Goal: Task Accomplishment & Management: Complete application form

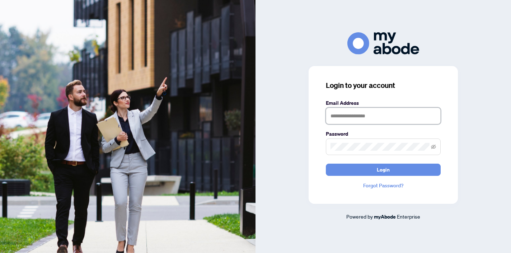
type input "**********"
click at [383, 169] on button "Login" at bounding box center [383, 170] width 115 height 12
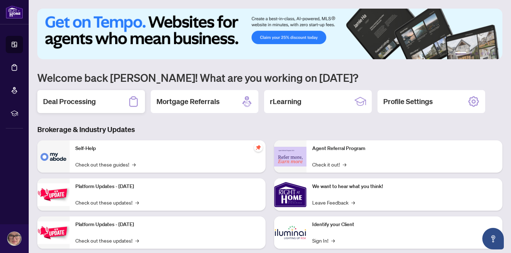
click at [70, 103] on h2 "Deal Processing" at bounding box center [69, 101] width 53 height 10
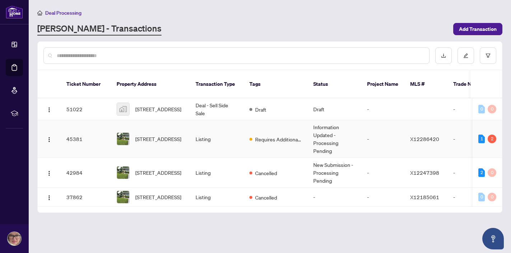
click at [226, 136] on td "Listing" at bounding box center [217, 139] width 54 height 38
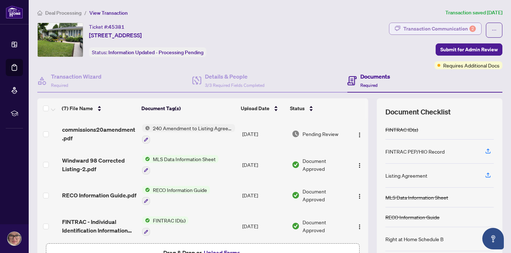
click at [440, 27] on div "Transaction Communication 2" at bounding box center [439, 28] width 72 height 11
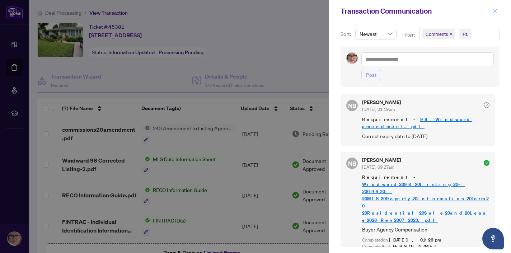
click at [493, 7] on span "button" at bounding box center [494, 10] width 5 height 11
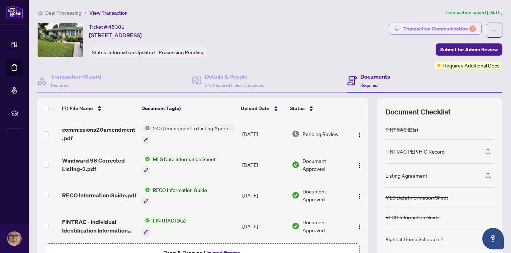
click at [454, 29] on div "Transaction Communication 2" at bounding box center [439, 28] width 72 height 11
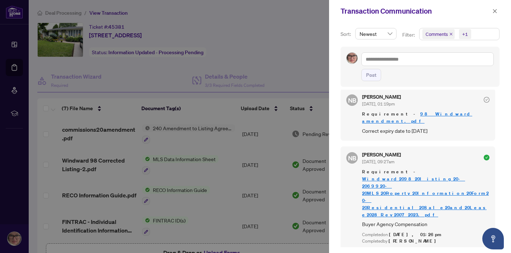
scroll to position [8, 0]
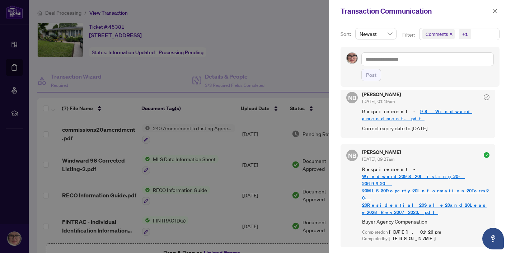
click at [483, 98] on icon "check-circle" at bounding box center [486, 97] width 6 height 6
click at [485, 98] on icon "check-circle" at bounding box center [486, 97] width 3 height 2
click at [483, 152] on icon "check-circle" at bounding box center [486, 155] width 6 height 6
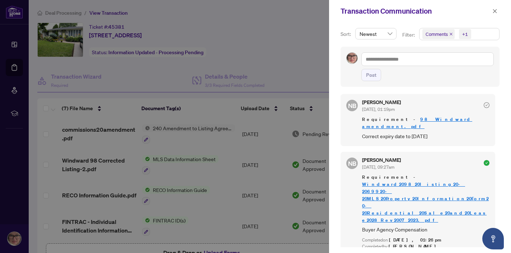
scroll to position [0, 0]
click at [413, 122] on link "98 Windward amendment.pdf" at bounding box center [417, 122] width 110 height 13
click at [496, 11] on icon "close" at bounding box center [494, 11] width 5 height 5
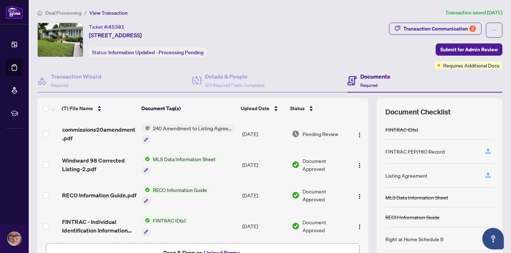
click at [66, 11] on span "Deal Processing" at bounding box center [63, 13] width 36 height 6
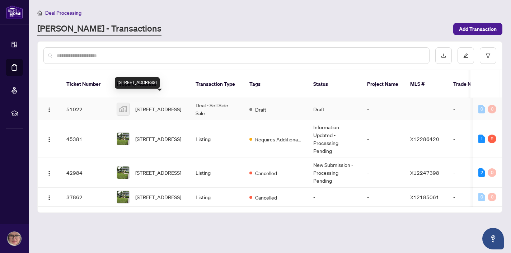
click at [156, 105] on span "[STREET_ADDRESS]" at bounding box center [158, 109] width 46 height 8
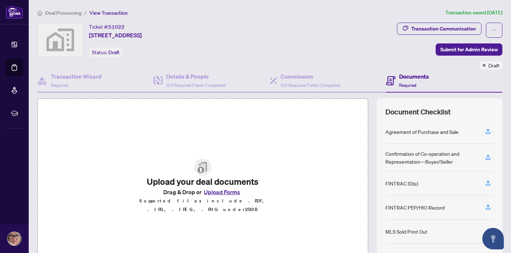
click at [220, 196] on button "Upload Forms" at bounding box center [222, 191] width 41 height 9
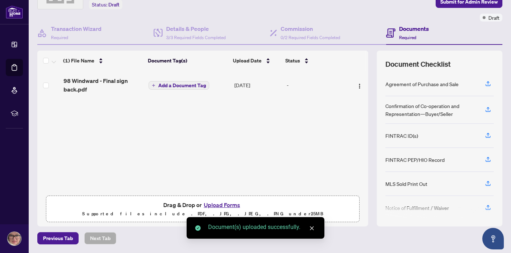
scroll to position [47, 0]
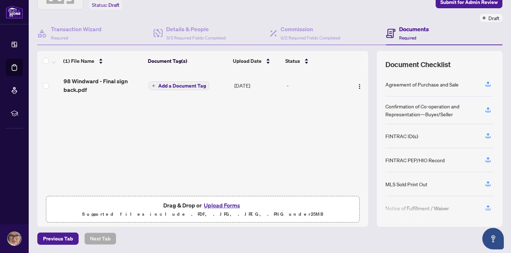
click at [220, 206] on button "Upload Forms" at bounding box center [222, 204] width 41 height 9
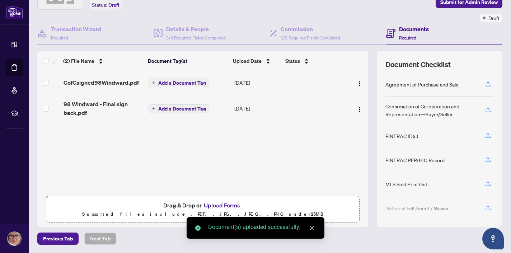
click at [224, 206] on button "Upload Forms" at bounding box center [222, 204] width 41 height 9
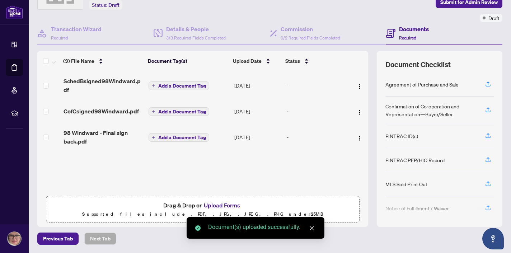
scroll to position [0, 0]
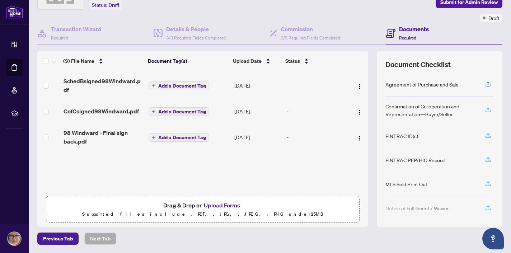
click at [167, 84] on span "Add a Document Tag" at bounding box center [182, 85] width 48 height 5
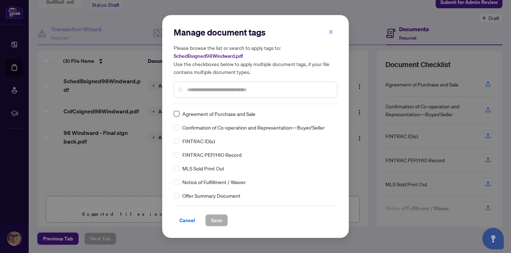
click at [178, 113] on span at bounding box center [177, 114] width 6 height 6
click at [215, 223] on span "Save" at bounding box center [216, 219] width 11 height 11
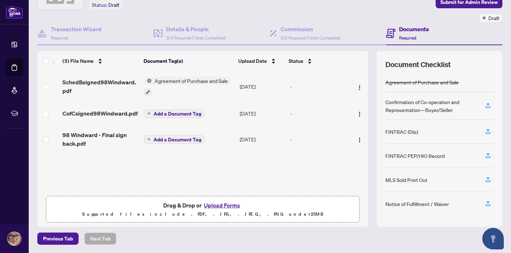
click at [163, 81] on span "Agreement of Purchase and Sale" at bounding box center [191, 81] width 79 height 8
click at [150, 94] on button "button" at bounding box center [148, 92] width 8 height 8
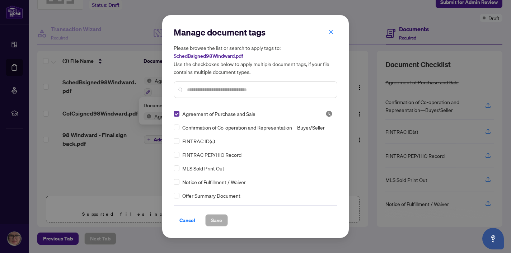
click at [178, 115] on span at bounding box center [177, 114] width 6 height 6
click at [193, 89] on input "text" at bounding box center [259, 90] width 144 height 8
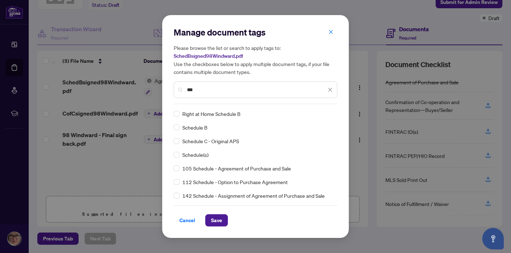
type input "***"
click at [179, 116] on div "Right at Home Schedule B" at bounding box center [253, 114] width 159 height 8
click at [178, 116] on span at bounding box center [177, 114] width 6 height 6
click at [217, 218] on span "Save" at bounding box center [216, 219] width 11 height 11
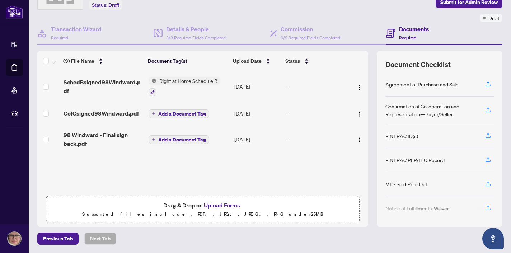
click at [169, 113] on span "Add a Document Tag" at bounding box center [182, 113] width 48 height 5
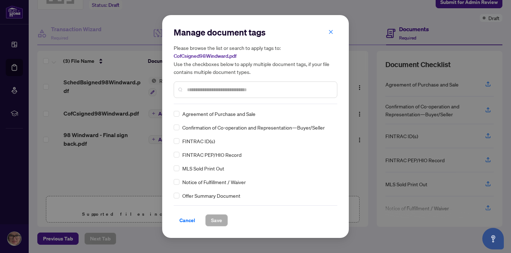
click at [190, 102] on div "Manage document tags Please browse the list or search to apply tags to: CofCsig…" at bounding box center [256, 65] width 164 height 77
click at [179, 127] on div "Confirmation of Co-operation and Representation—Buyer/Seller" at bounding box center [253, 127] width 159 height 8
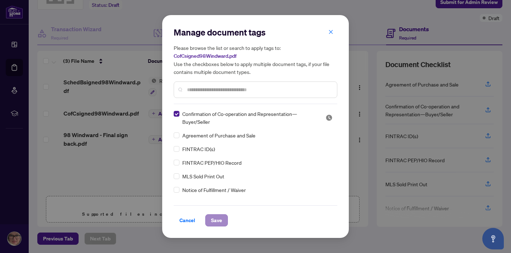
click at [217, 219] on span "Save" at bounding box center [216, 219] width 11 height 11
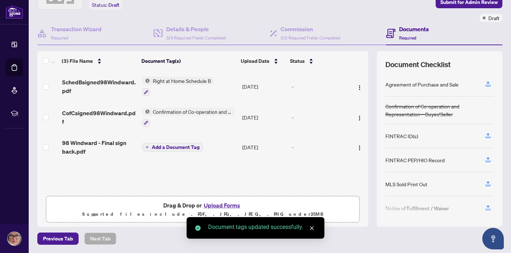
click at [162, 147] on span "Add a Document Tag" at bounding box center [176, 147] width 48 height 5
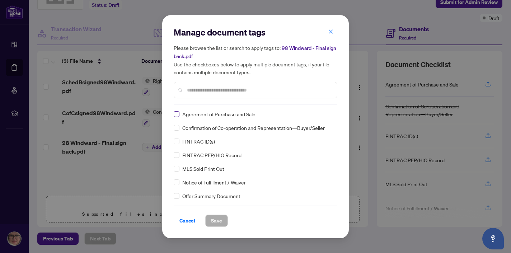
click at [179, 117] on label at bounding box center [177, 114] width 6 height 8
click at [219, 221] on span "Save" at bounding box center [216, 220] width 11 height 11
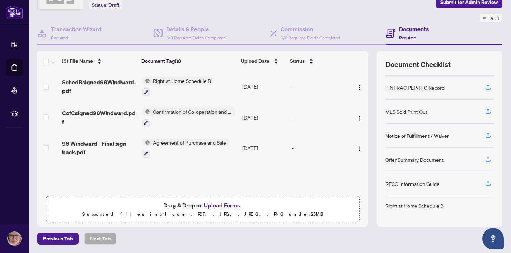
scroll to position [68, 0]
click at [220, 205] on button "Upload Forms" at bounding box center [222, 204] width 41 height 9
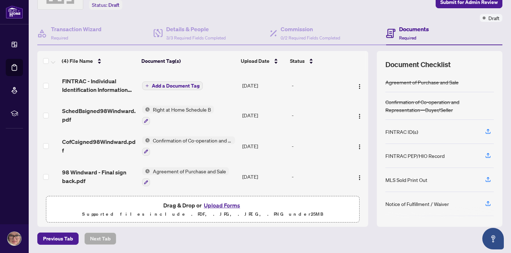
scroll to position [0, 0]
click at [150, 86] on button "Add a Document Tag" at bounding box center [172, 85] width 61 height 9
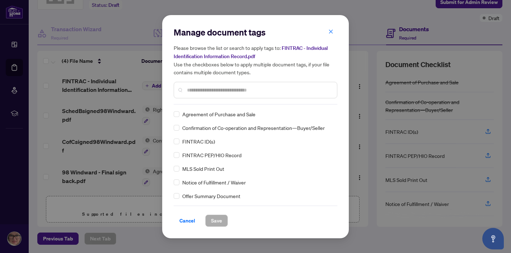
click at [189, 102] on div "Manage document tags Please browse the list or search to apply tags to: FINTRAC…" at bounding box center [256, 66] width 164 height 78
click at [194, 91] on input "text" at bounding box center [259, 90] width 144 height 8
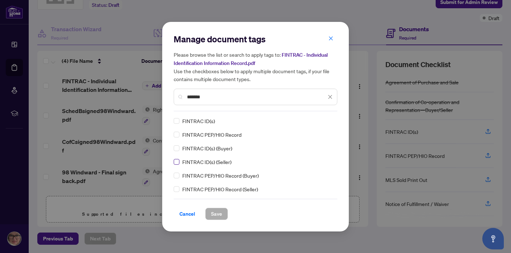
type input "*******"
click at [217, 212] on span "Save" at bounding box center [216, 213] width 11 height 11
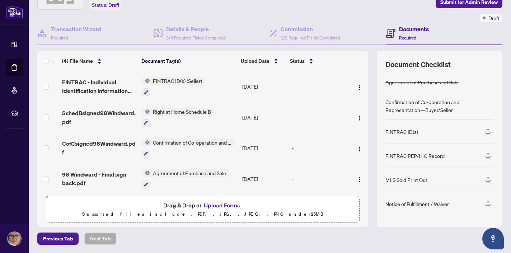
click at [221, 206] on button "Upload Forms" at bounding box center [222, 204] width 41 height 9
click at [169, 81] on span "FINTRAC ID(s) (Seller)" at bounding box center [177, 81] width 55 height 8
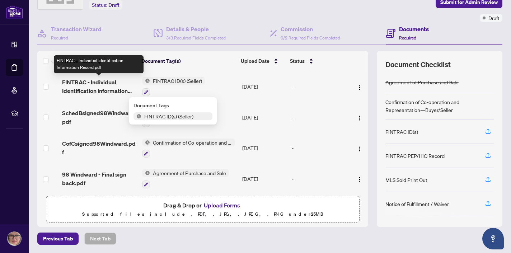
click at [89, 85] on span "FINTRAC - Individual Identification Information Record.pdf" at bounding box center [99, 86] width 74 height 17
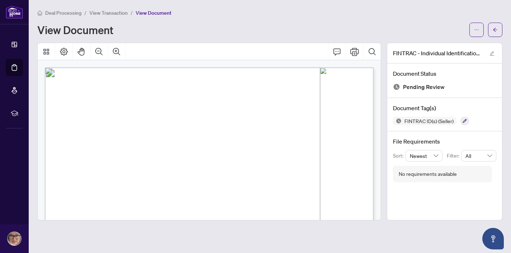
click at [117, 14] on span "View Transaction" at bounding box center [108, 13] width 38 height 6
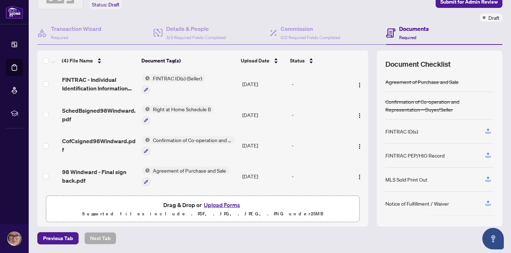
scroll to position [47, 0]
click at [220, 207] on button "Upload Forms" at bounding box center [222, 204] width 41 height 9
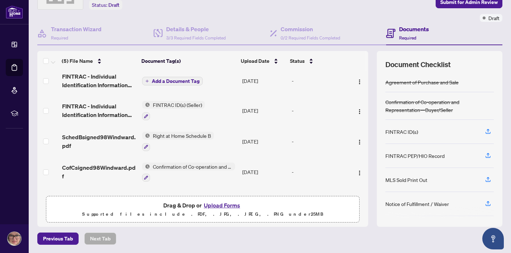
click at [172, 80] on span "Add a Document Tag" at bounding box center [176, 81] width 48 height 5
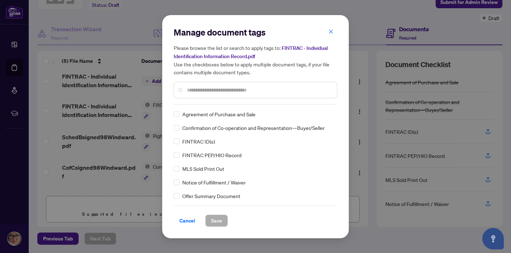
click at [196, 90] on input "text" at bounding box center [259, 90] width 144 height 8
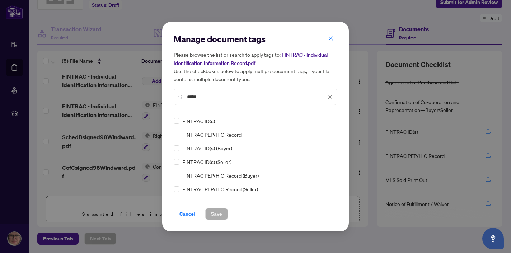
type input "*****"
click at [218, 212] on span "Save" at bounding box center [216, 213] width 11 height 11
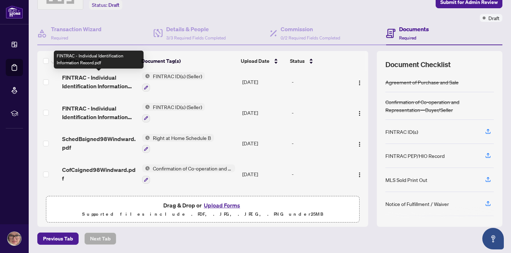
click at [86, 77] on span "FINTRAC - Individual Identification Information Record.pdf" at bounding box center [99, 81] width 74 height 17
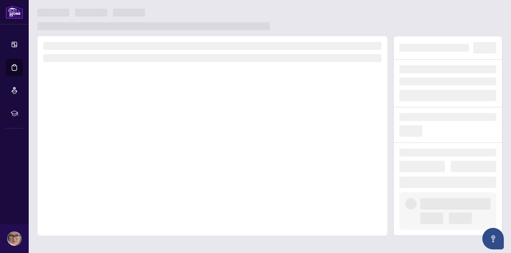
click at [86, 77] on div at bounding box center [212, 136] width 350 height 200
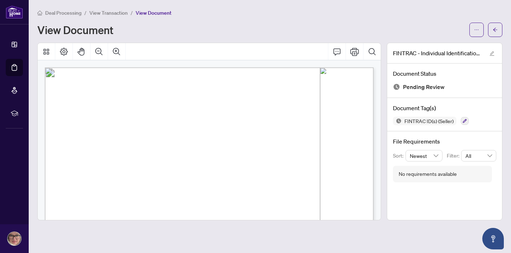
click at [108, 13] on span "View Transaction" at bounding box center [108, 13] width 38 height 6
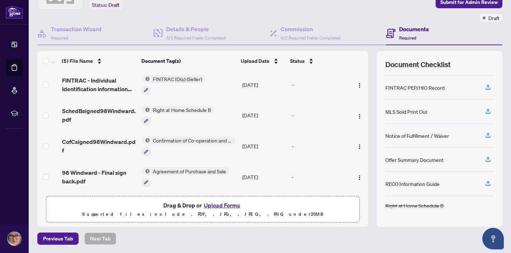
click at [221, 205] on button "Upload Forms" at bounding box center [222, 204] width 41 height 9
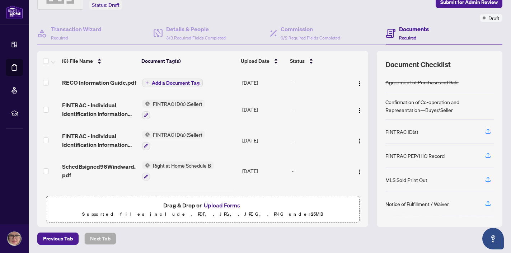
click at [172, 83] on span "Add a Document Tag" at bounding box center [176, 82] width 48 height 5
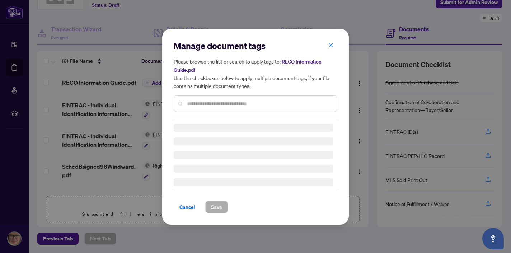
click at [183, 98] on div at bounding box center [256, 103] width 164 height 16
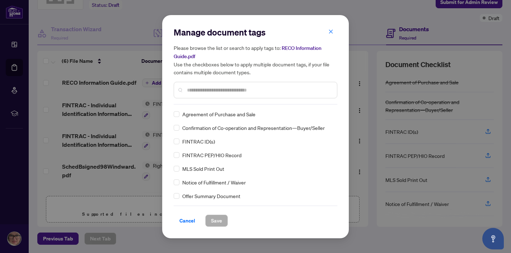
click at [193, 106] on div "Manage document tags Please browse the list or search to apply tags to: RECO In…" at bounding box center [256, 127] width 164 height 200
click at [194, 89] on input "text" at bounding box center [259, 90] width 144 height 8
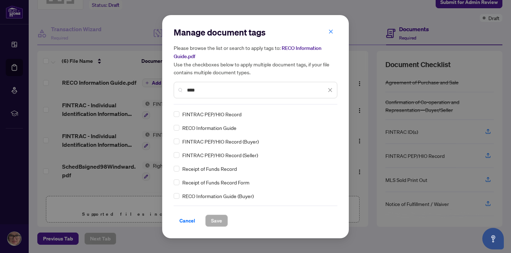
type input "****"
drag, startPoint x: 194, startPoint y: 89, endPoint x: 177, endPoint y: 129, distance: 43.4
click at [177, 129] on span at bounding box center [177, 128] width 6 height 6
click at [177, 117] on span at bounding box center [177, 114] width 6 height 6
click at [213, 221] on span "Save" at bounding box center [216, 220] width 11 height 11
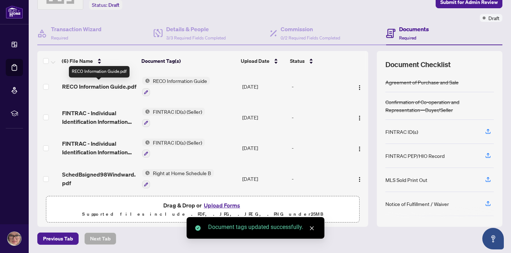
click at [92, 87] on span "RECO Information Guide.pdf" at bounding box center [99, 86] width 74 height 9
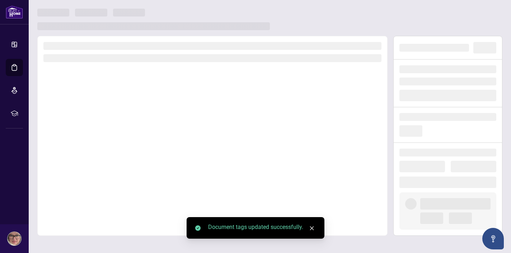
click at [92, 87] on div at bounding box center [212, 136] width 350 height 200
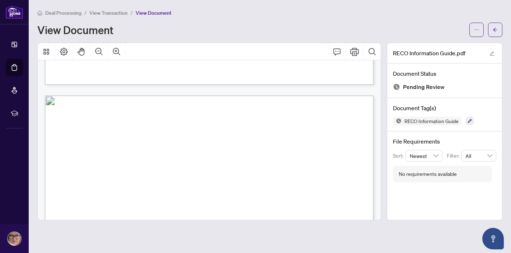
scroll to position [3460, 0]
click at [110, 13] on span "View Transaction" at bounding box center [108, 13] width 38 height 6
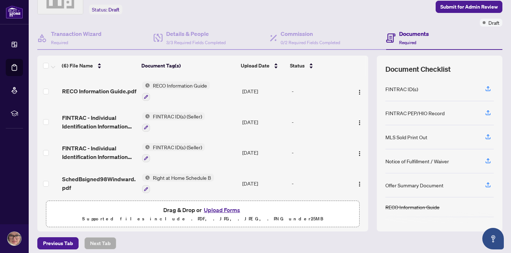
scroll to position [46, 0]
click at [487, 188] on icon "button" at bounding box center [487, 187] width 5 height 2
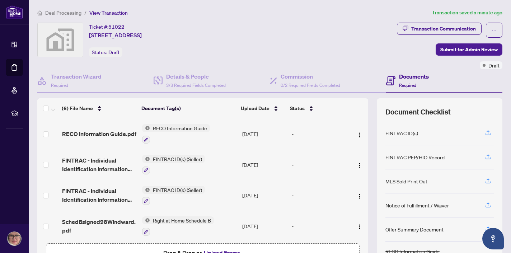
scroll to position [0, 0]
click at [458, 51] on span "Submit for Admin Review" at bounding box center [468, 49] width 57 height 11
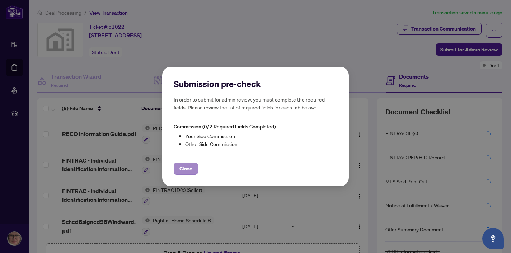
click at [184, 167] on span "Close" at bounding box center [185, 168] width 13 height 11
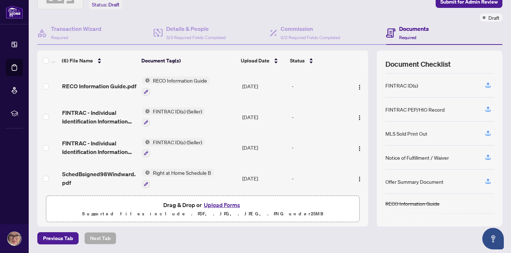
scroll to position [47, 0]
click at [61, 239] on span "Previous Tab" at bounding box center [58, 238] width 30 height 11
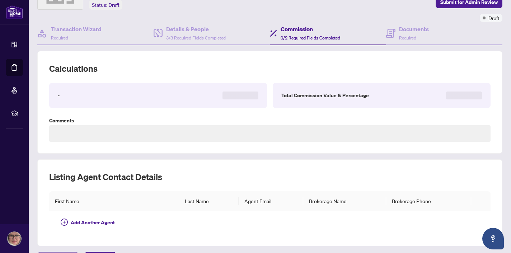
scroll to position [43, 0]
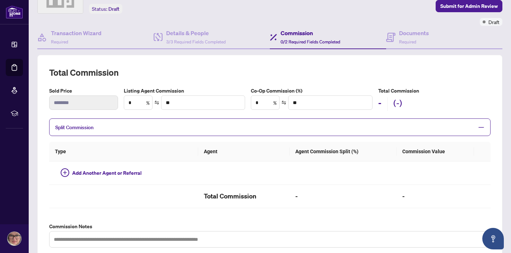
type textarea "**********"
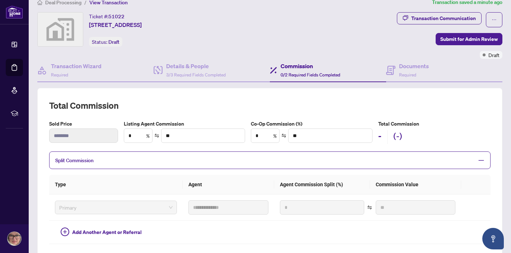
scroll to position [8, 0]
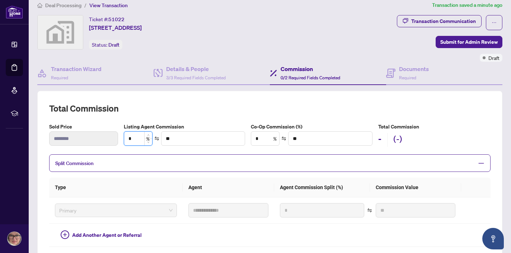
click at [136, 138] on input "*" at bounding box center [138, 139] width 28 height 14
type input "**"
type input "*******"
type input "*"
click at [266, 137] on input "*" at bounding box center [265, 139] width 28 height 14
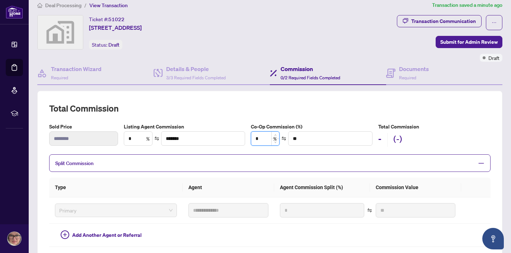
type input "**"
type input "*******"
type input "*"
type input "**"
type input "***"
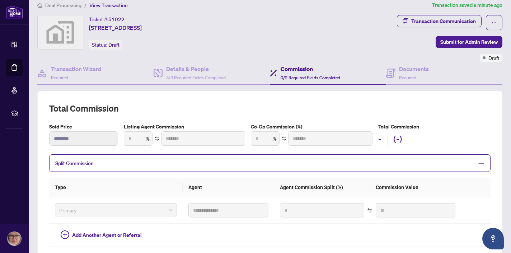
type input "*******"
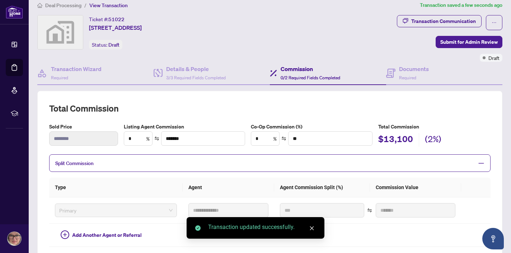
type input "*"
type input "*******"
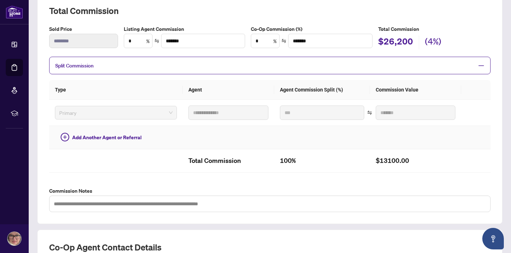
scroll to position [106, 0]
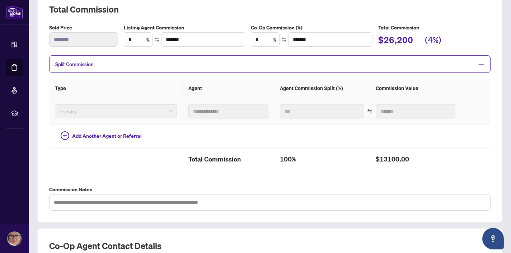
click at [87, 110] on span "Primary" at bounding box center [115, 111] width 113 height 11
click at [133, 116] on div "Primary" at bounding box center [116, 111] width 122 height 14
click at [161, 111] on span "Primary" at bounding box center [115, 111] width 113 height 11
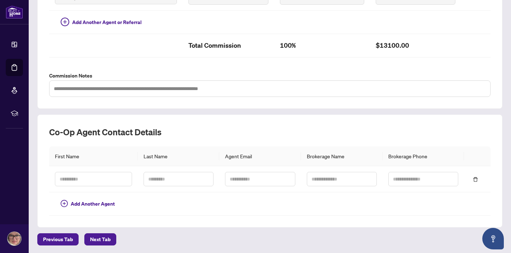
scroll to position [220, 0]
click at [66, 178] on input "*****" at bounding box center [93, 179] width 77 height 14
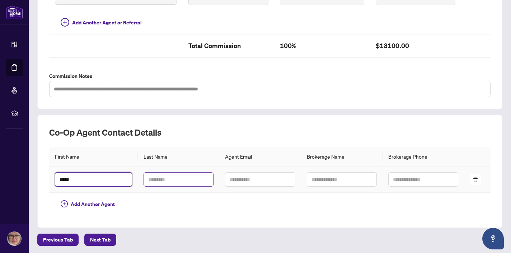
type input "*****"
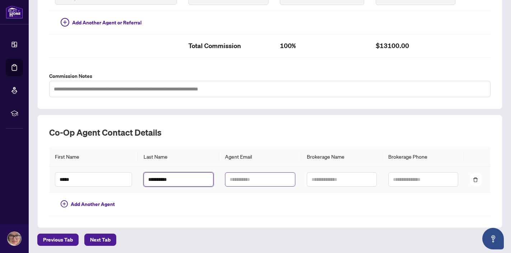
type input "**********"
type input "*"
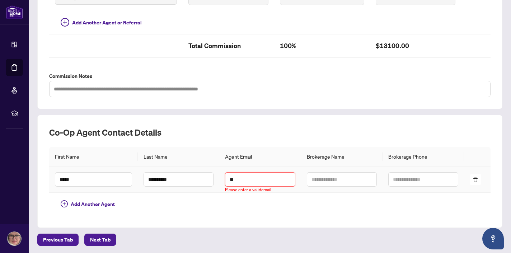
type input "*"
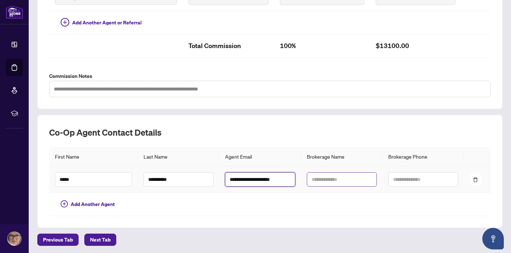
type input "**********"
type input "*"
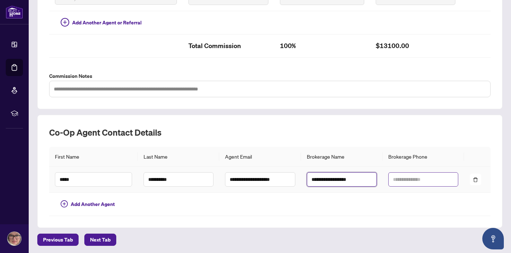
type input "**********"
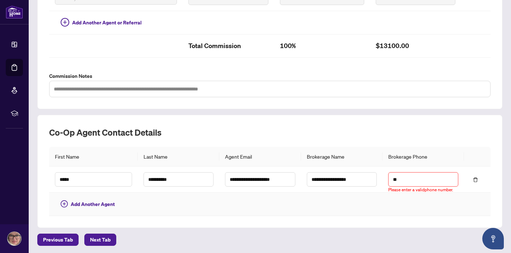
type input "*"
type input "**********"
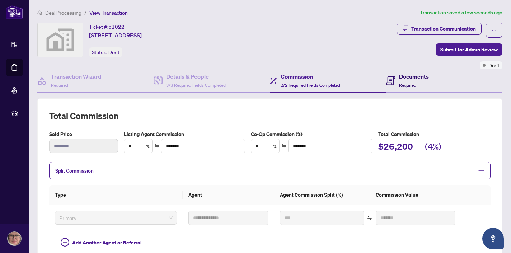
click at [405, 80] on h4 "Documents" at bounding box center [414, 76] width 30 height 9
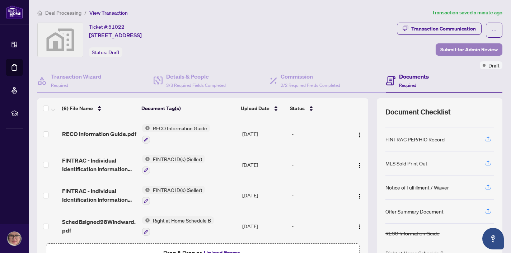
click at [467, 48] on span "Submit for Admin Review" at bounding box center [468, 49] width 57 height 11
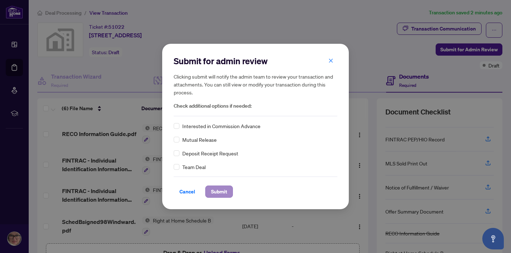
click at [221, 191] on span "Submit" at bounding box center [219, 191] width 16 height 11
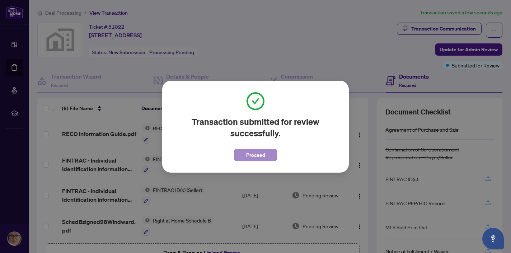
click at [253, 156] on span "Proceed" at bounding box center [255, 154] width 19 height 11
